Goal: Check status: Check status

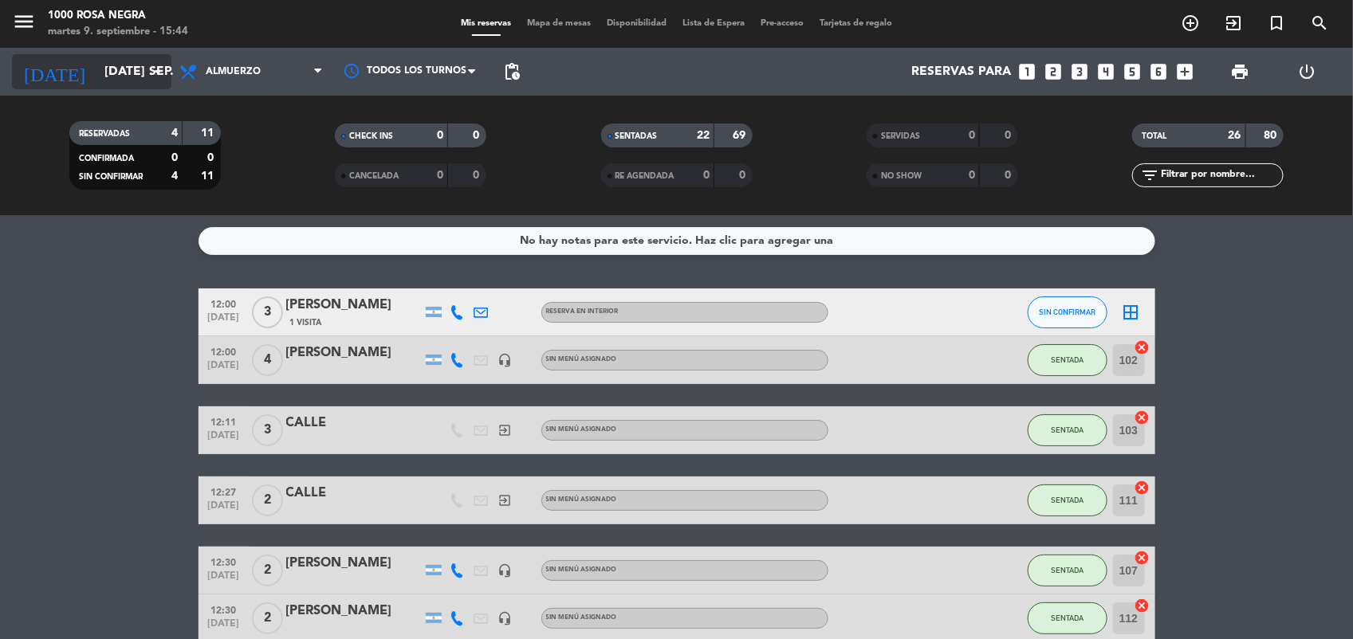
click at [161, 76] on icon "arrow_drop_down" at bounding box center [157, 71] width 19 height 19
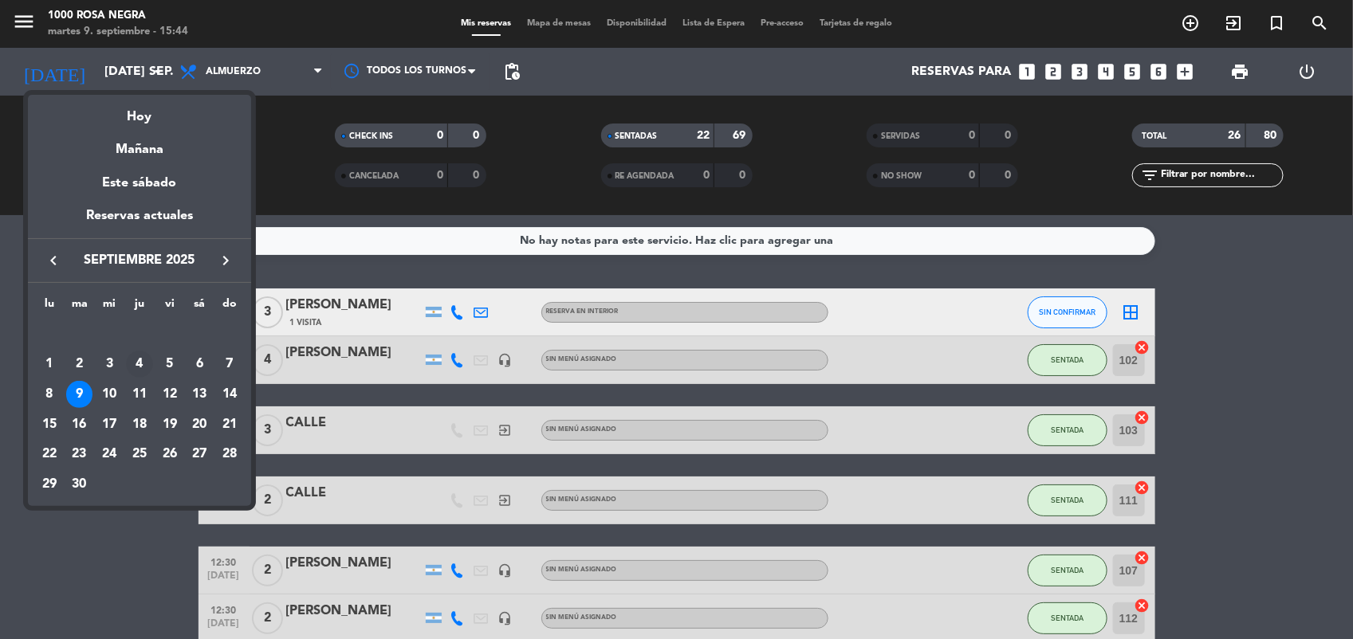
click at [135, 367] on div "4" at bounding box center [139, 364] width 27 height 27
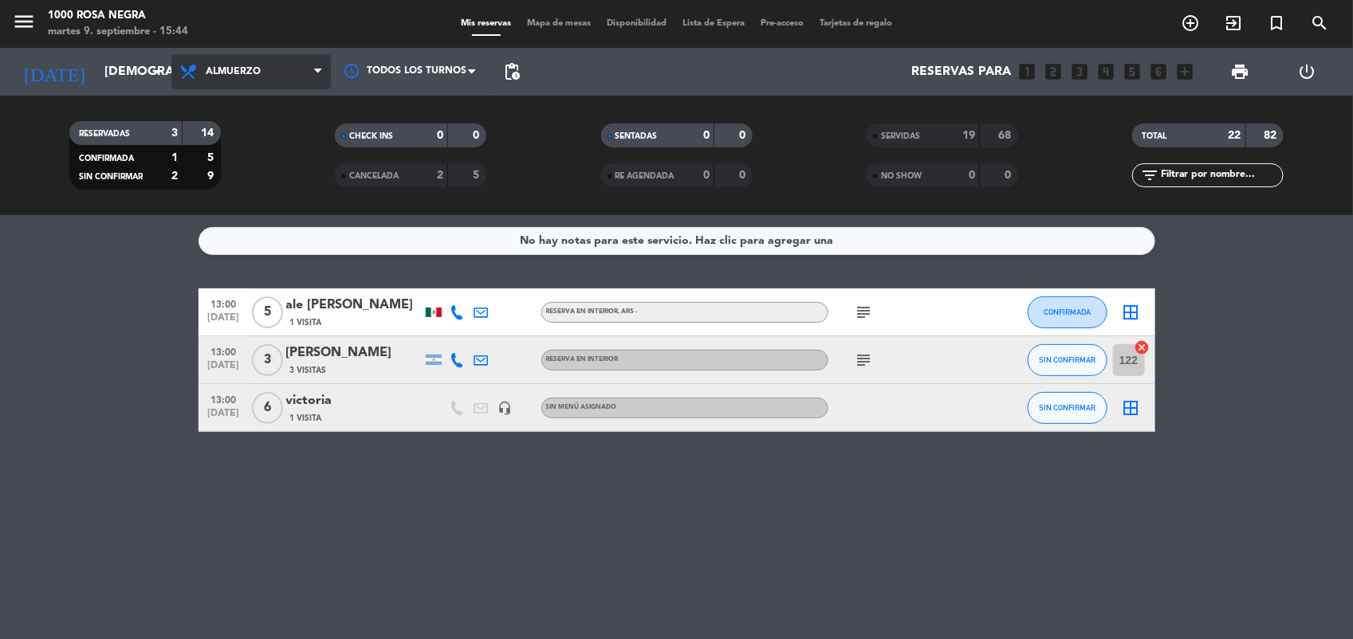
click at [265, 73] on span "Almuerzo" at bounding box center [250, 71] width 159 height 35
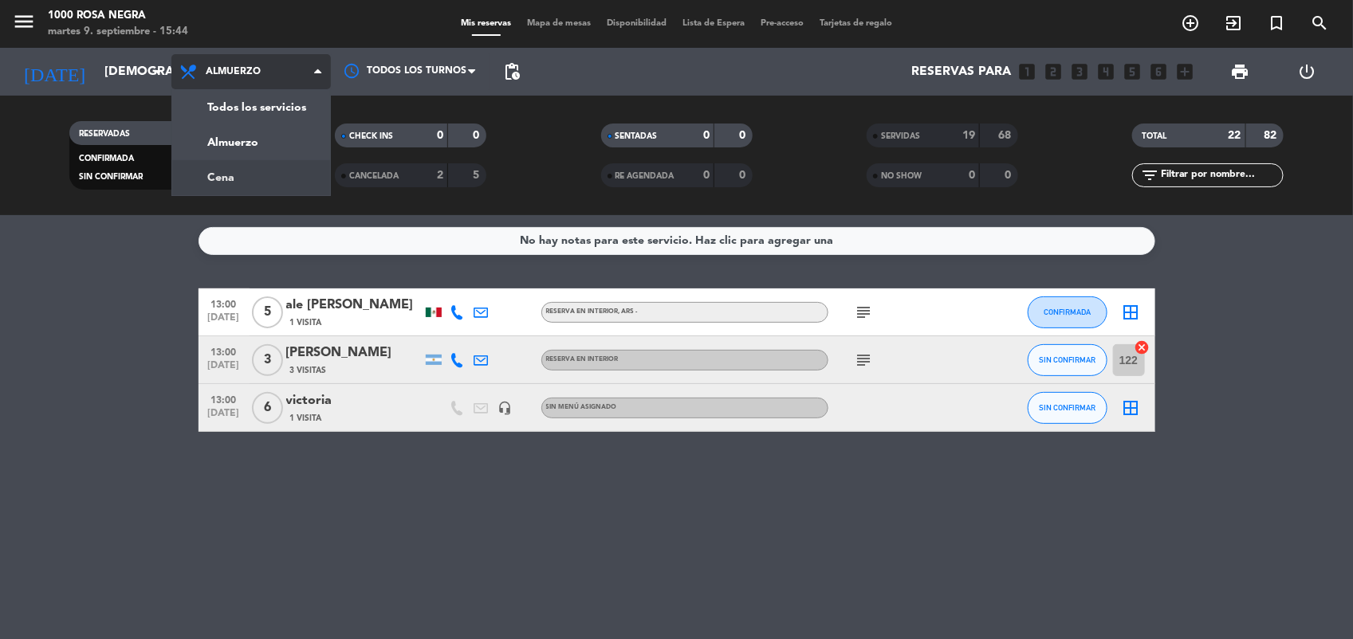
click at [232, 166] on div "menu 1000 [PERSON_NAME] Negra martes 9. septiembre - 15:44 Mis reservas Mapa de…" at bounding box center [676, 107] width 1353 height 215
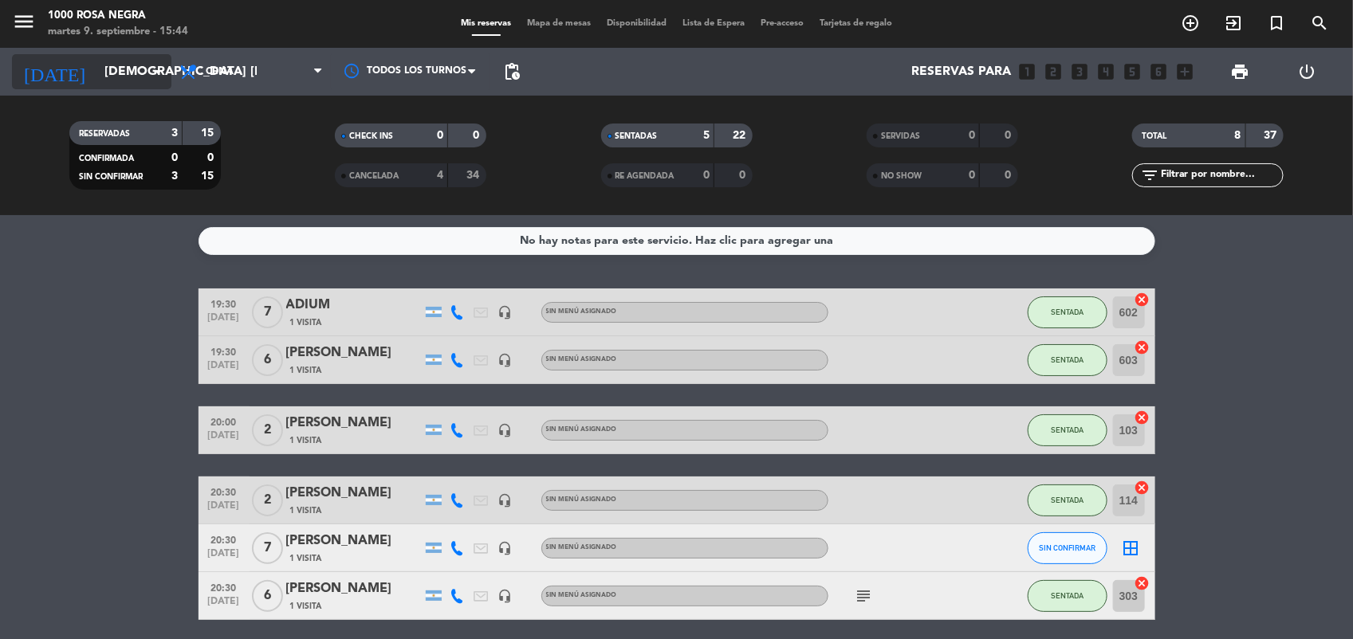
click at [73, 88] on div "[DATE] [DEMOGRAPHIC_DATA] [DATE] arrow_drop_down" at bounding box center [91, 71] width 159 height 35
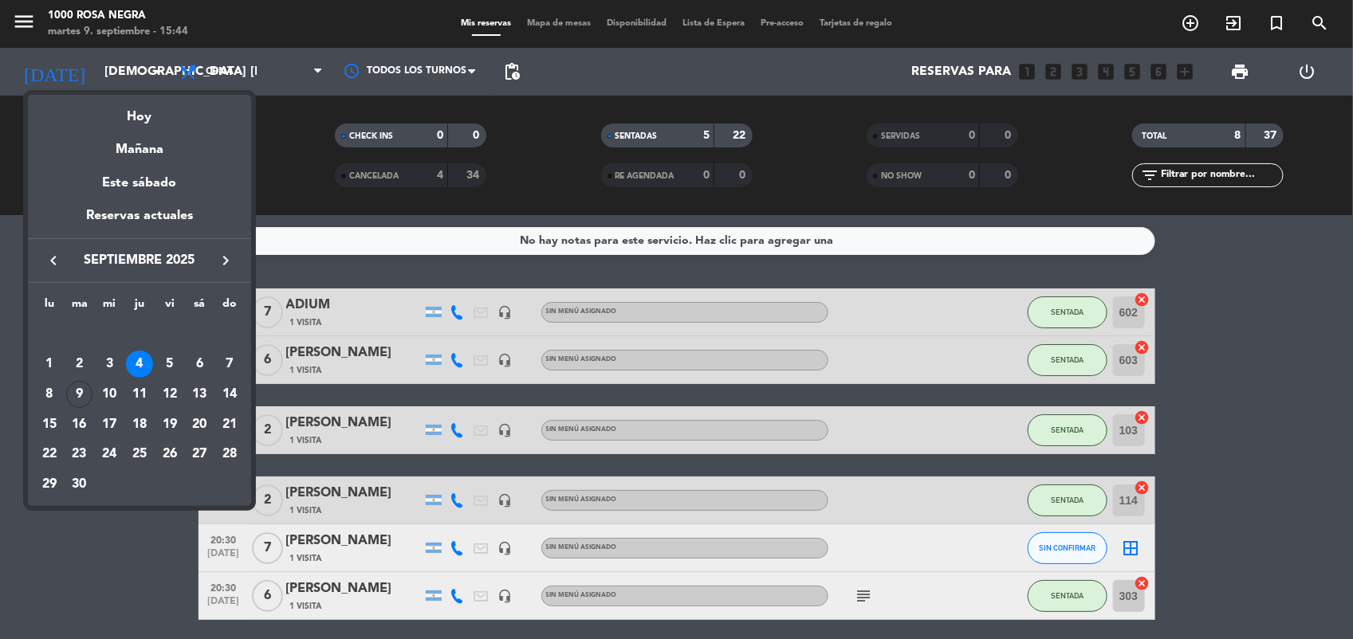
click at [61, 261] on icon "keyboard_arrow_left" at bounding box center [53, 260] width 19 height 19
click at [130, 455] on div "28" at bounding box center [139, 454] width 27 height 27
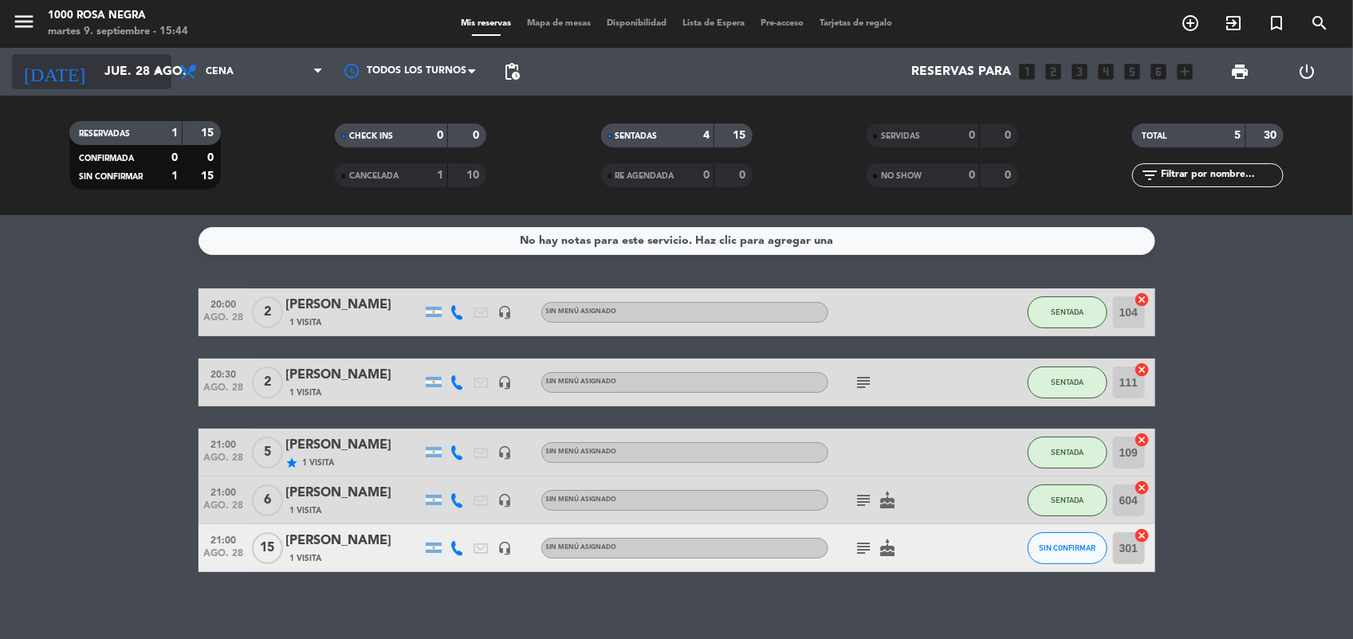
click at [100, 69] on input "jue. 28 ago." at bounding box center [180, 72] width 168 height 31
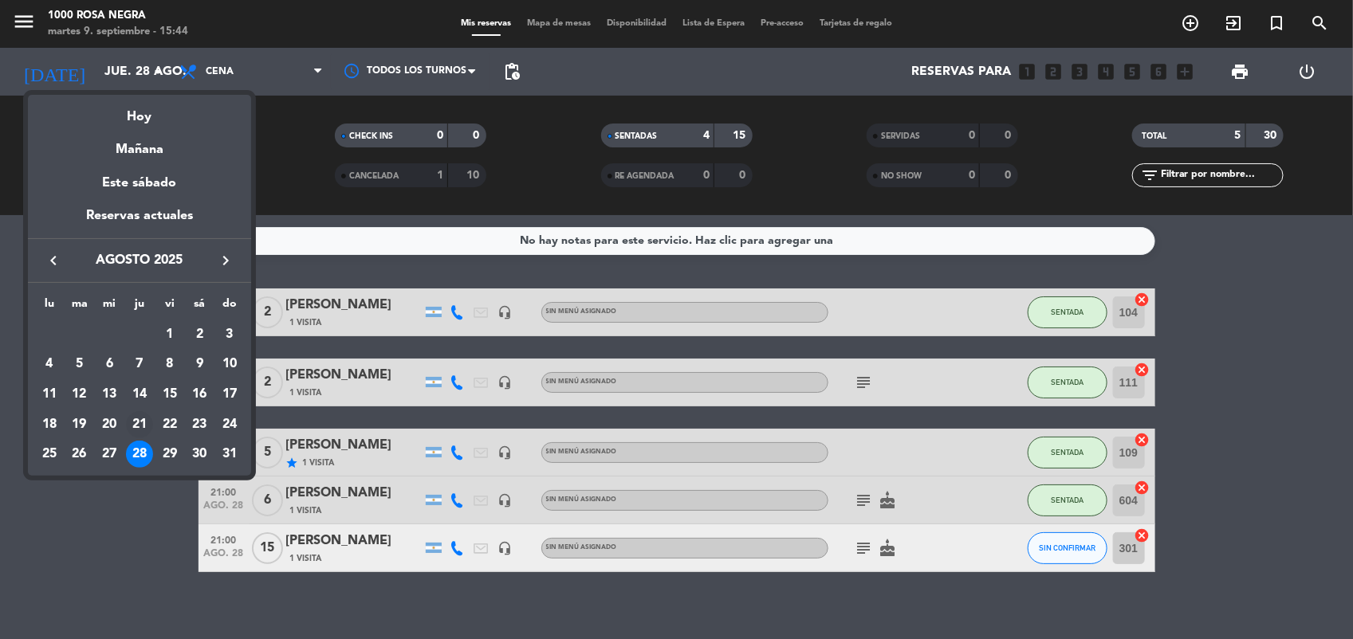
click at [140, 426] on div "21" at bounding box center [139, 424] width 27 height 27
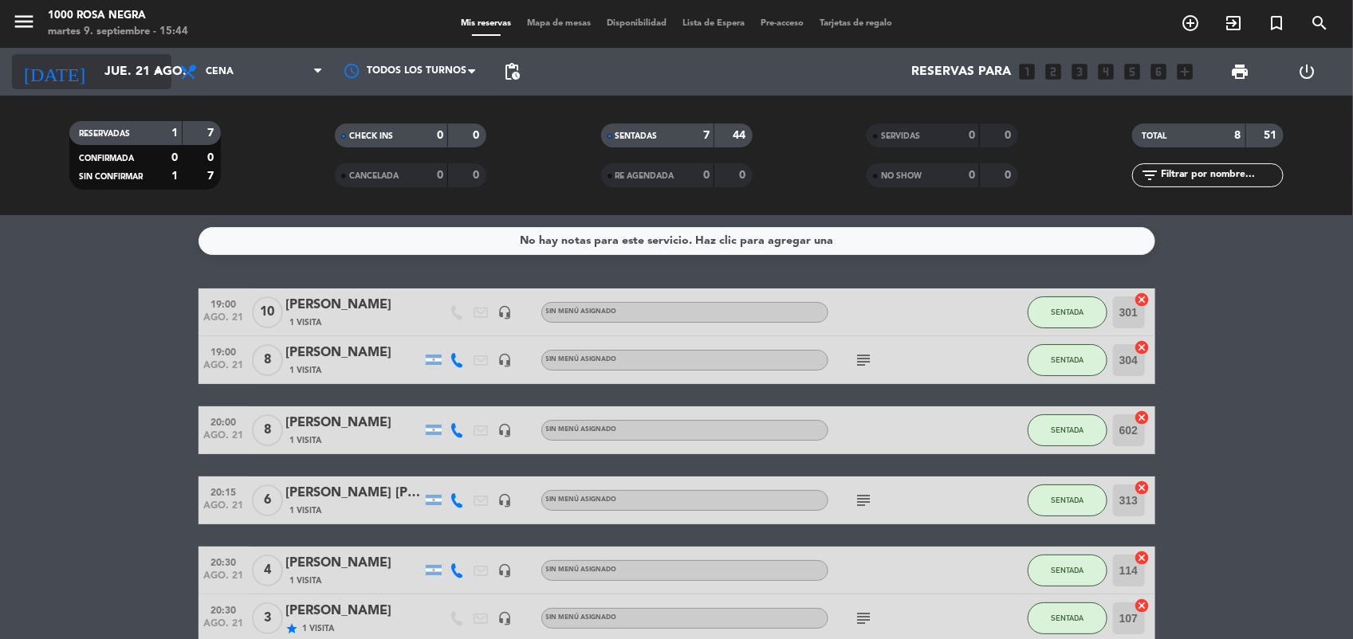
click at [132, 58] on input "jue. 21 ago." at bounding box center [180, 72] width 168 height 31
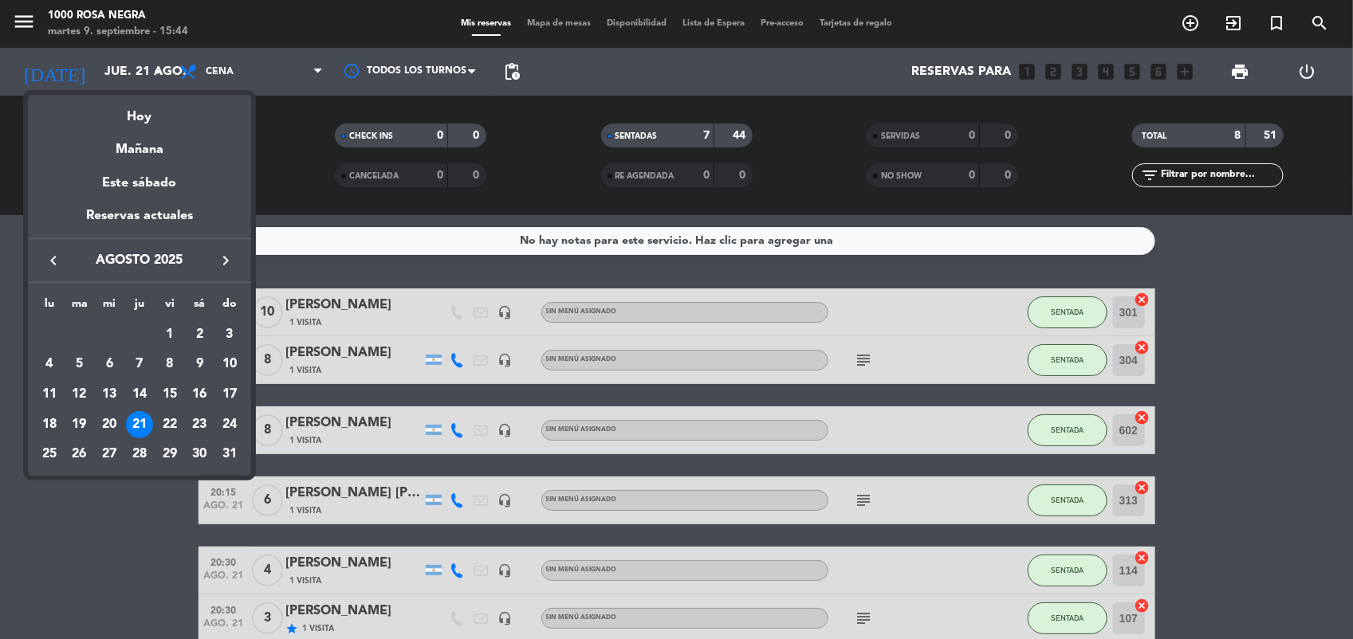
click at [216, 257] on icon "keyboard_arrow_right" at bounding box center [225, 260] width 19 height 19
click at [137, 367] on div "4" at bounding box center [139, 364] width 27 height 27
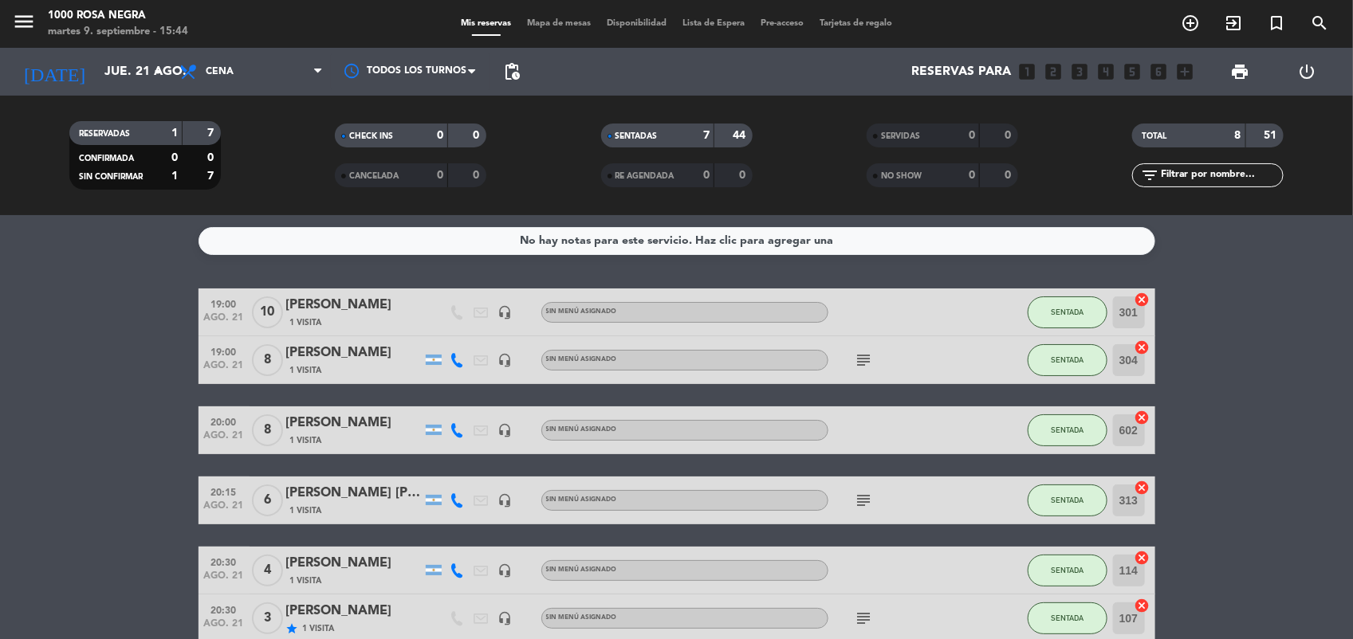
type input "[DEMOGRAPHIC_DATA] [DATE]"
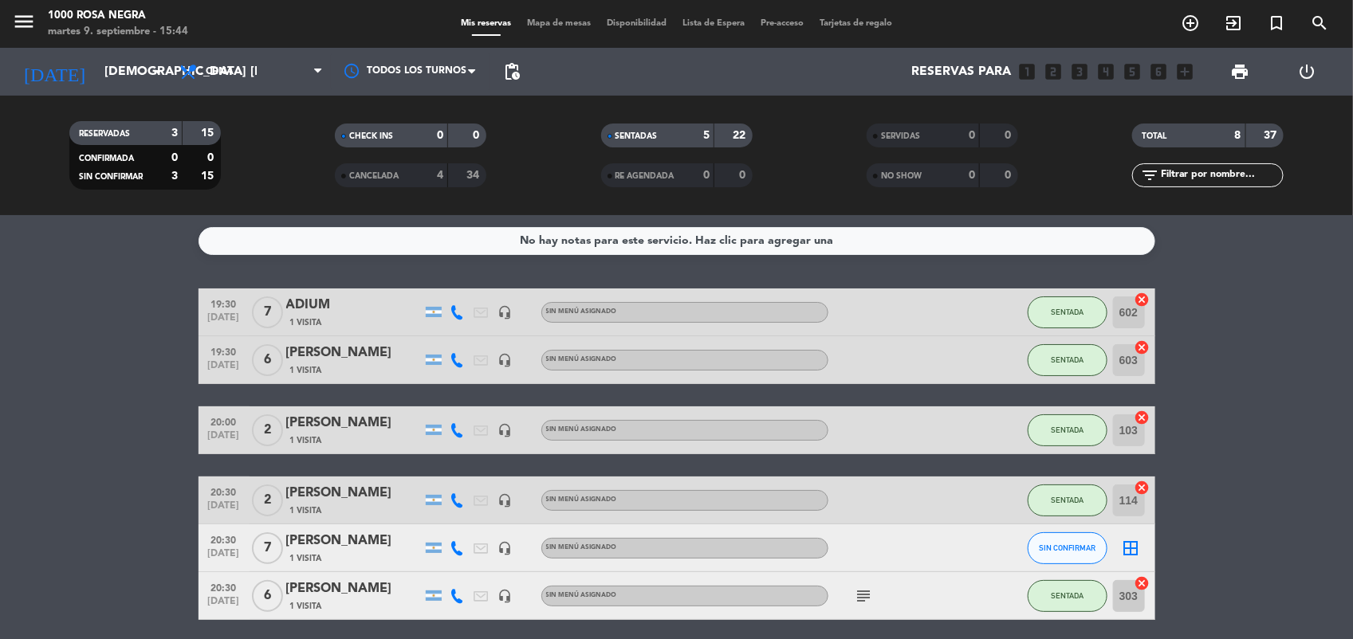
click at [933, 134] on div "SERVIDAS" at bounding box center [906, 136] width 73 height 18
